Goal: Transaction & Acquisition: Purchase product/service

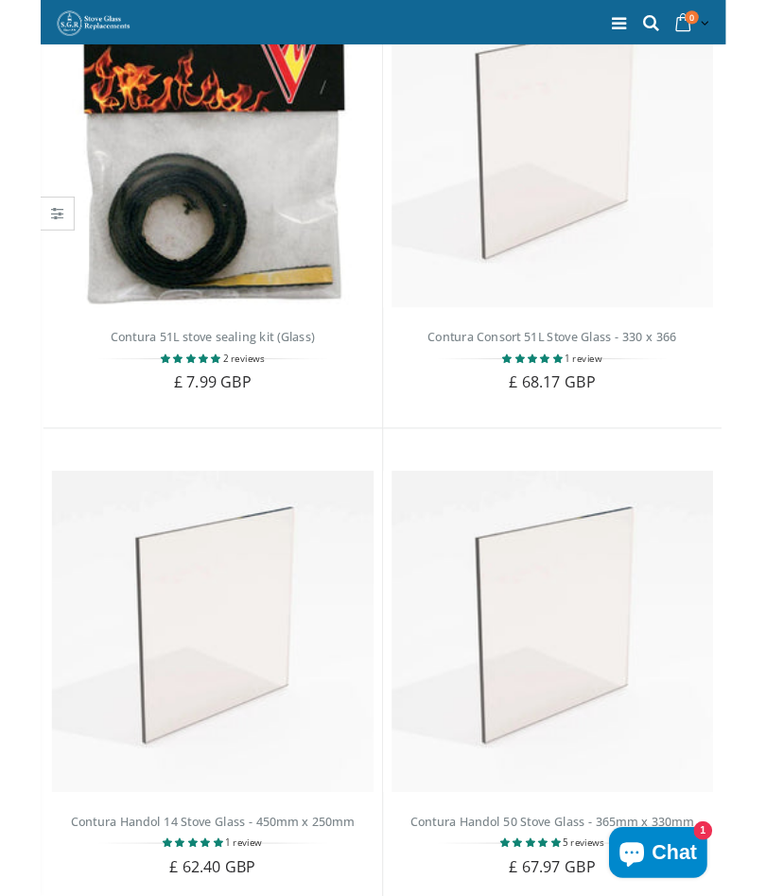
scroll to position [540, 0]
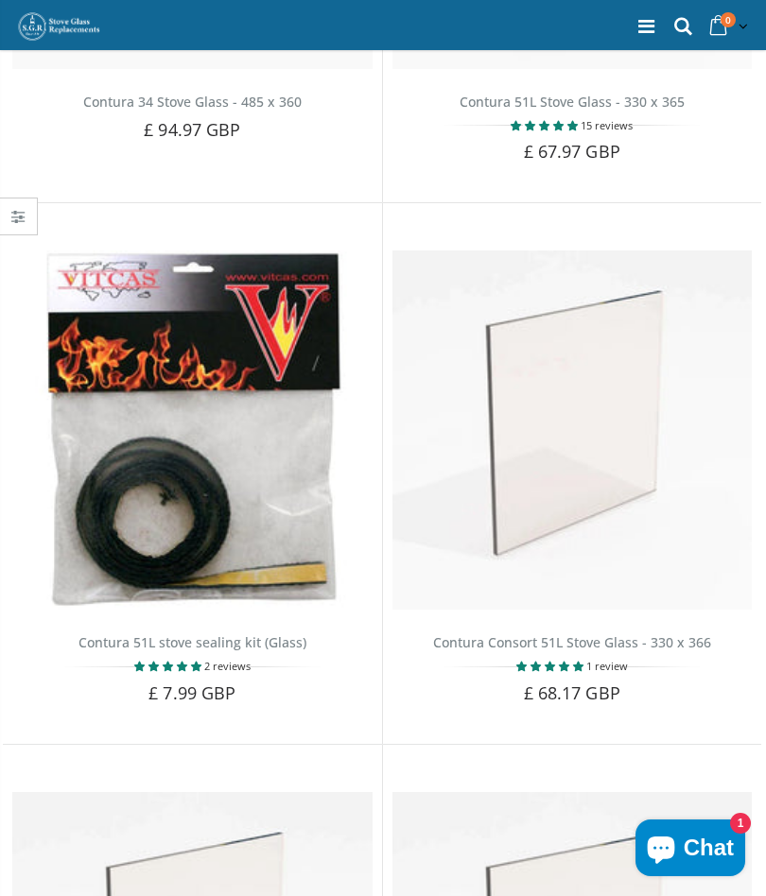
click at [633, 634] on link "Contura Consort 51L Stove Glass - 330 x 366" at bounding box center [572, 643] width 278 height 18
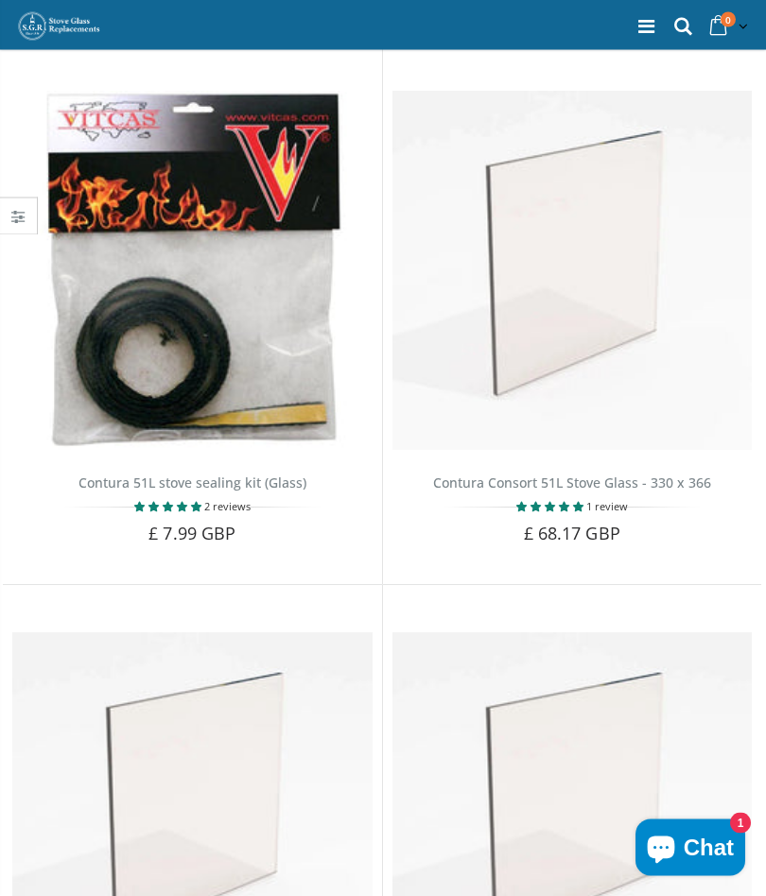
scroll to position [692, 0]
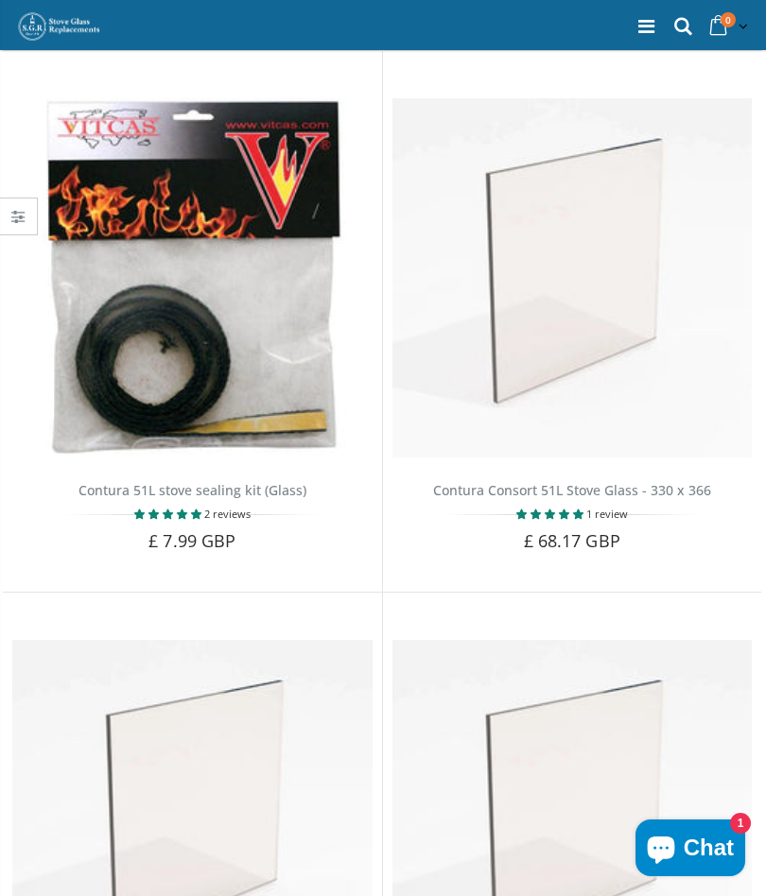
click at [601, 565] on span "Add to Cart" at bounding box center [581, 573] width 79 height 17
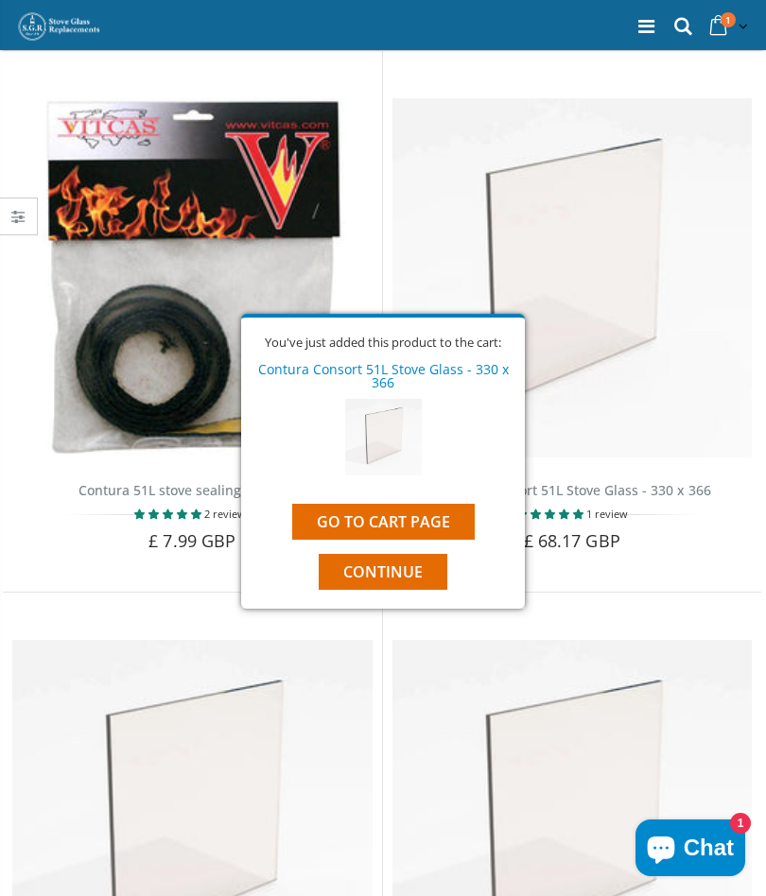
click at [392, 573] on span "Continue" at bounding box center [382, 572] width 79 height 21
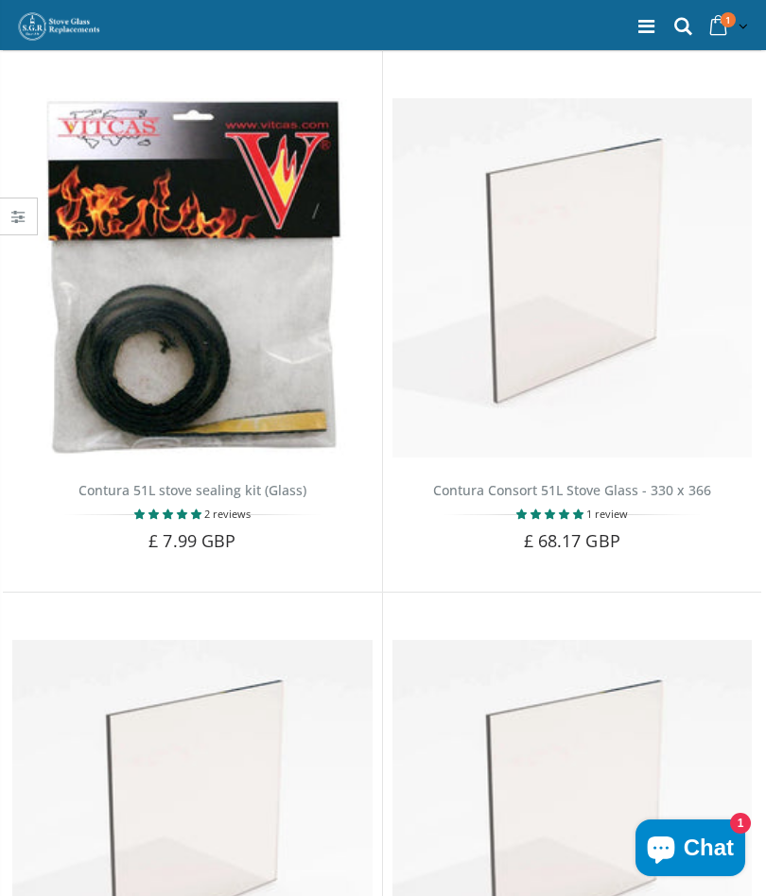
click at [224, 565] on span "Add to Cart" at bounding box center [202, 573] width 79 height 17
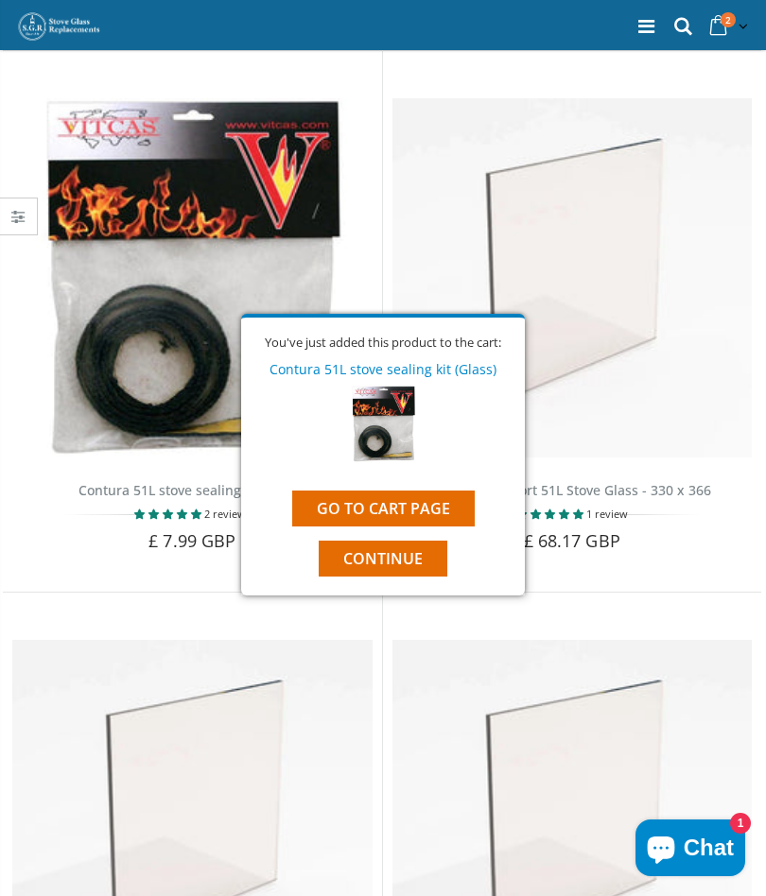
click at [437, 499] on link "Go to cart page" at bounding box center [383, 509] width 183 height 36
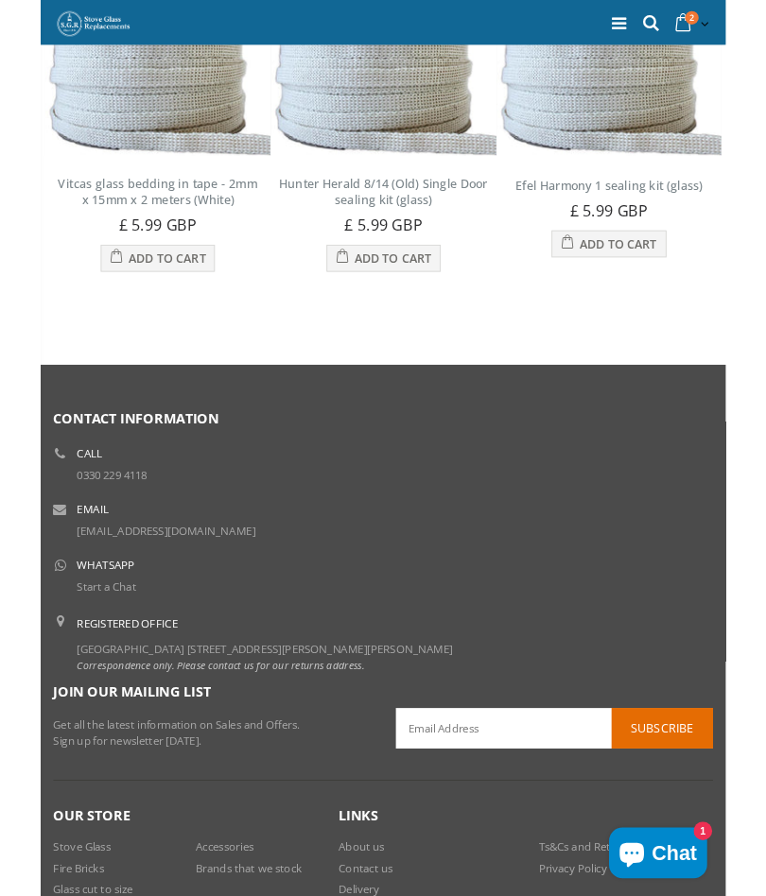
scroll to position [1242, 0]
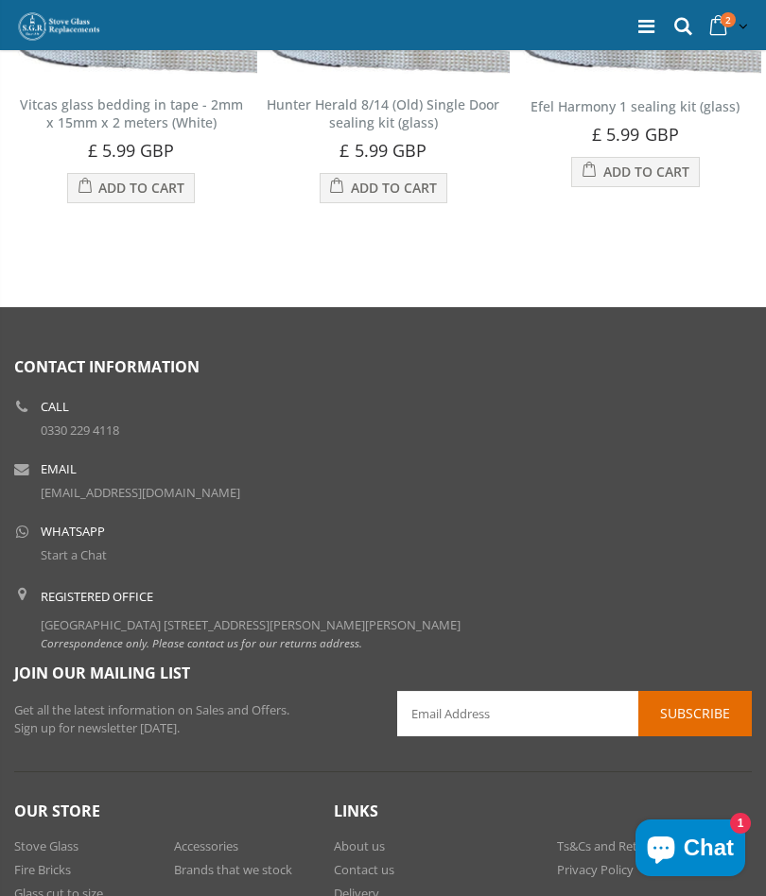
click at [68, 501] on link "[EMAIL_ADDRESS][DOMAIN_NAME]" at bounding box center [141, 492] width 200 height 17
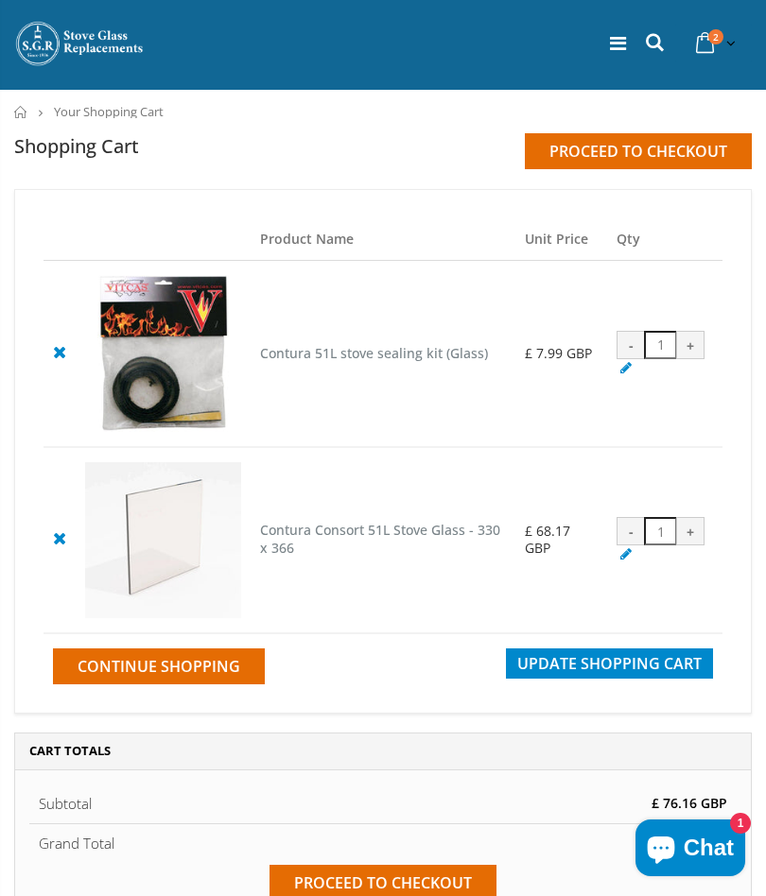
scroll to position [0, 0]
